Goal: Find contact information: Find contact information

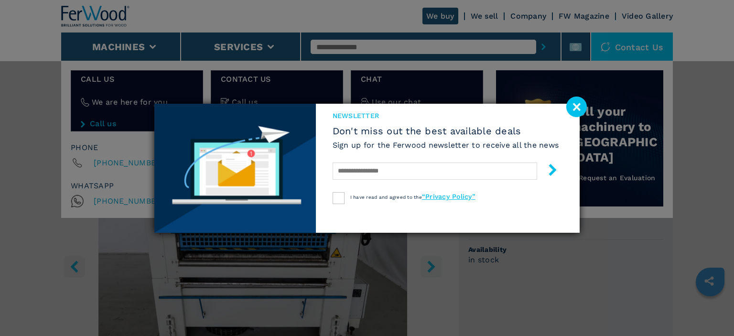
click at [580, 107] on image at bounding box center [576, 107] width 21 height 21
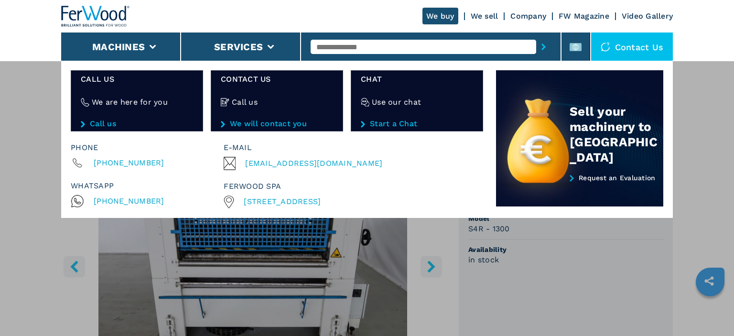
click at [695, 146] on div "**********" at bounding box center [367, 229] width 734 height 336
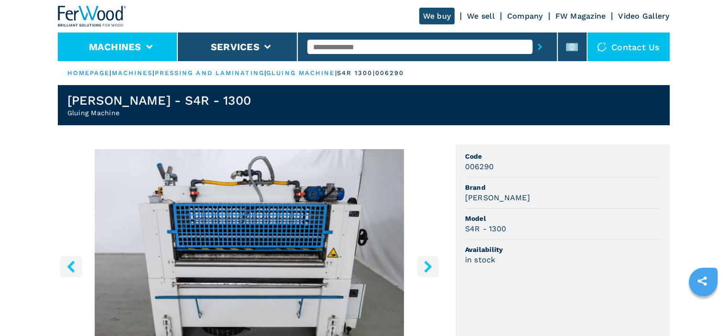
click at [153, 44] on li "Machines" at bounding box center [118, 46] width 120 height 29
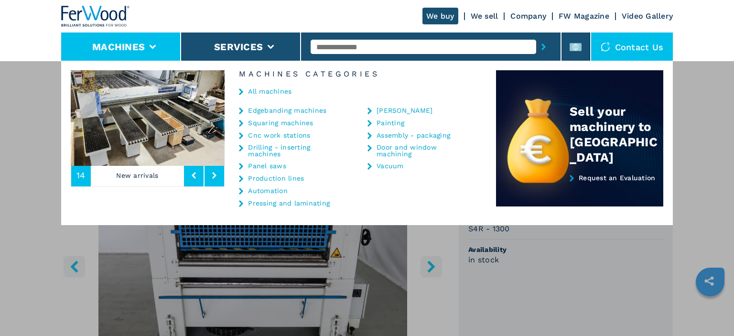
click at [691, 42] on header "We buy We sell Company FW Magazine Video Gallery Machines Services Contact us 1…" at bounding box center [367, 30] width 734 height 61
click at [710, 183] on div "**********" at bounding box center [367, 229] width 734 height 336
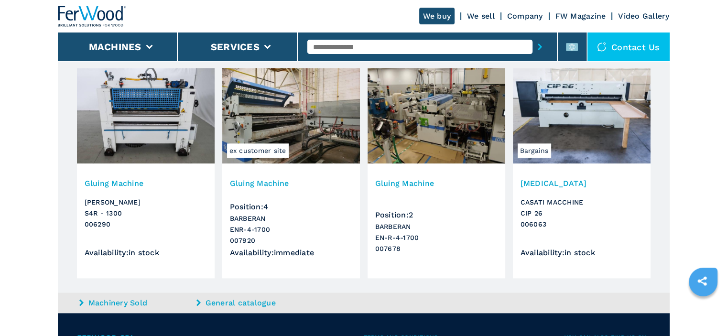
scroll to position [908, 0]
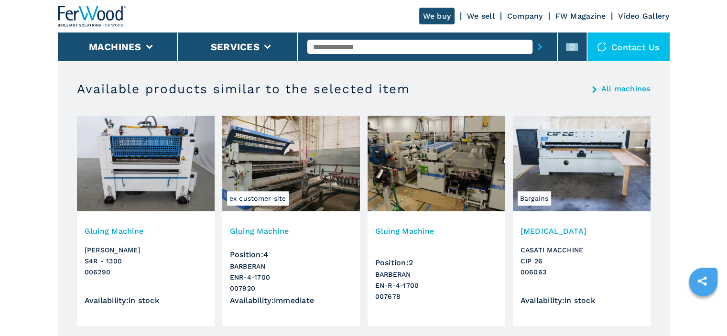
click at [109, 230] on h3 "Gluing Machine" at bounding box center [146, 231] width 122 height 11
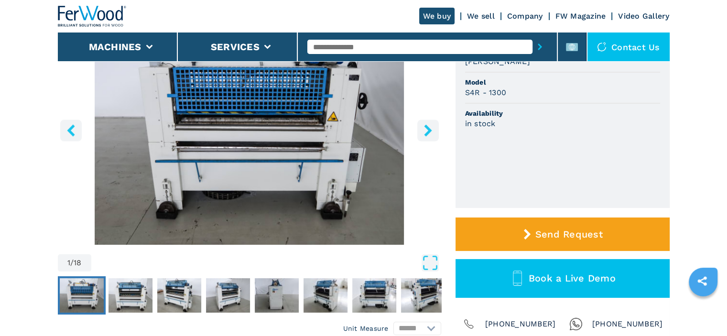
scroll to position [191, 0]
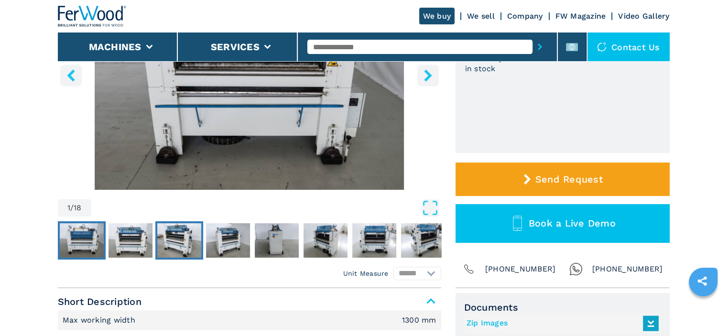
click at [183, 240] on img "Go to Slide 3" at bounding box center [179, 240] width 44 height 34
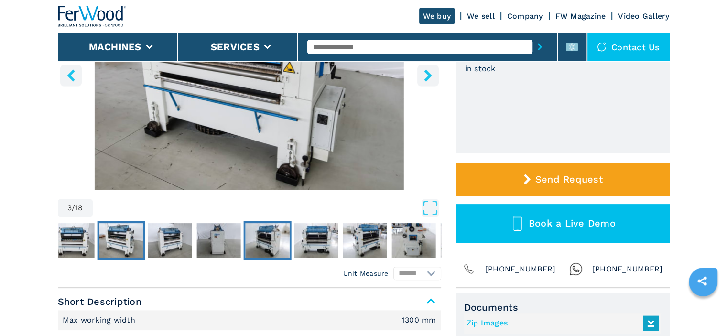
click at [282, 242] on img "Go to Slide 6" at bounding box center [267, 240] width 44 height 34
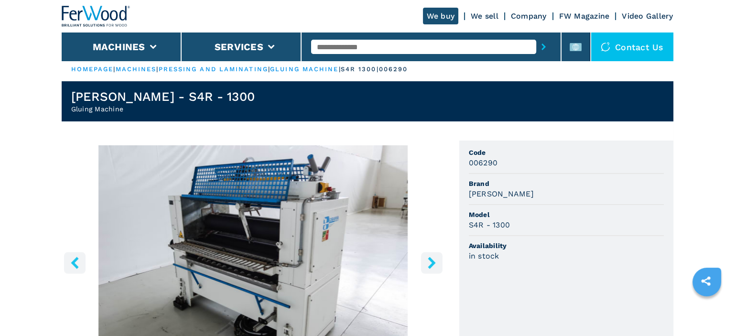
scroll to position [0, 0]
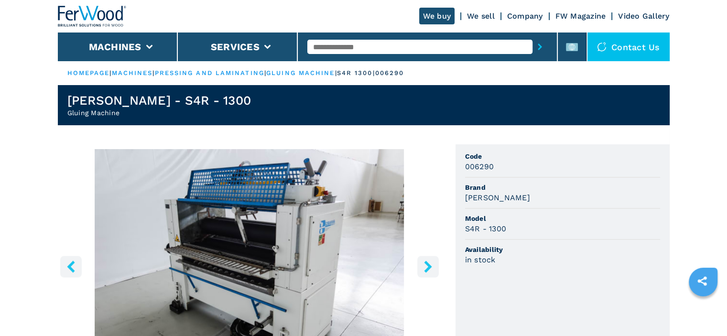
click at [635, 43] on div "Contact us" at bounding box center [628, 46] width 82 height 29
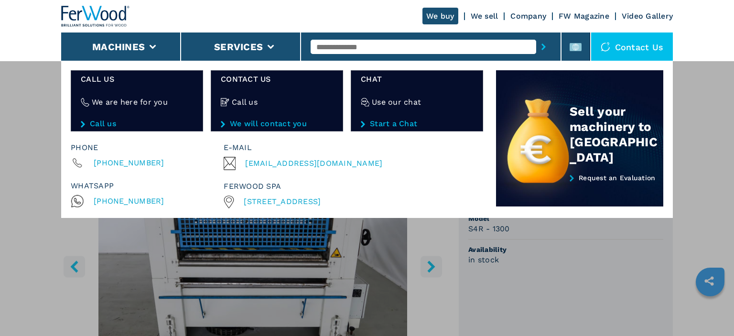
click at [282, 162] on span "[EMAIL_ADDRESS][DOMAIN_NAME]" at bounding box center [313, 163] width 137 height 13
